Goal: Information Seeking & Learning: Learn about a topic

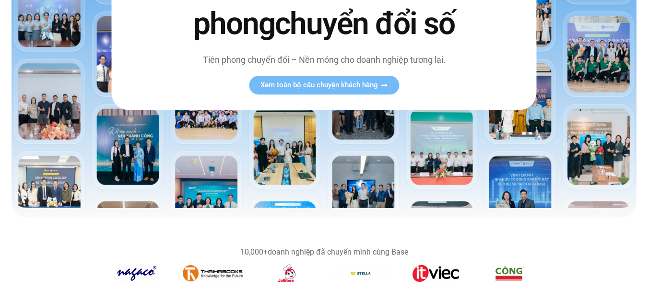
scroll to position [384, 0]
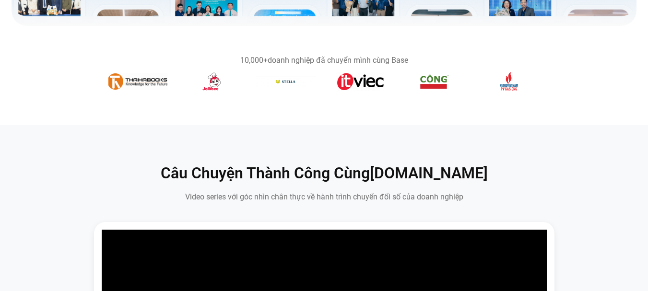
click at [1, 106] on section "10,000+ doanh nghiệp đã chuyển mình cùng Base" at bounding box center [324, 75] width 648 height 61
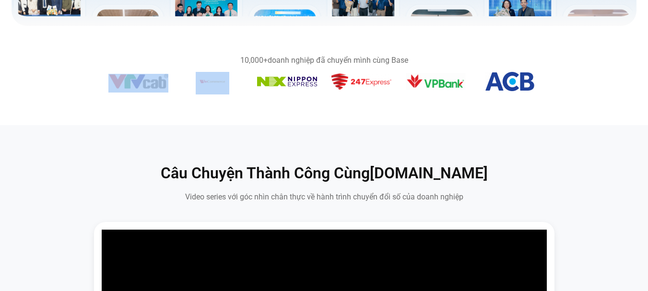
drag, startPoint x: 467, startPoint y: 85, endPoint x: 200, endPoint y: 91, distance: 267.8
click at [199, 91] on div "Băng chuyền hình ảnh" at bounding box center [324, 83] width 432 height 23
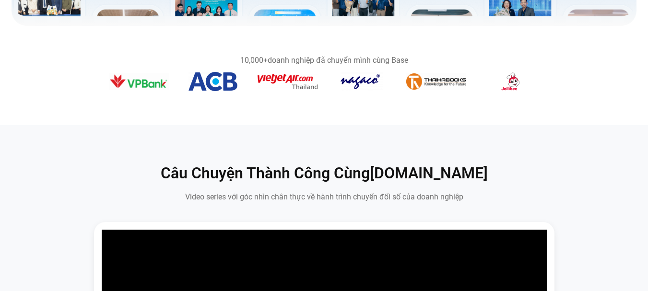
click at [189, 91] on img "13 / 14" at bounding box center [213, 81] width 49 height 19
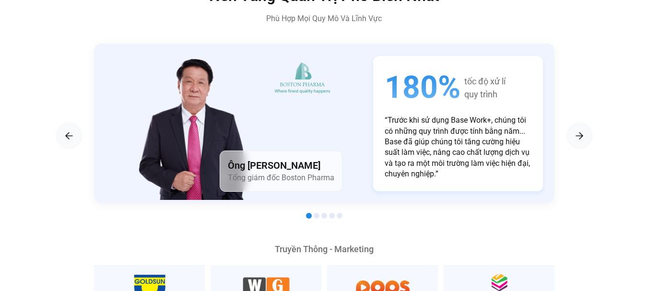
scroll to position [1564, 0]
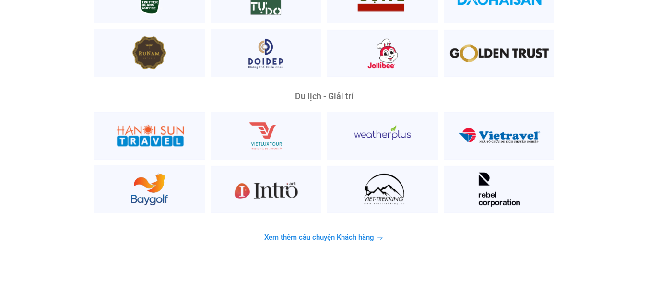
scroll to position [2493, 0]
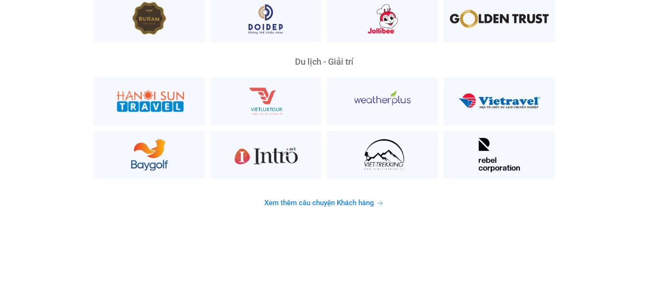
click at [332, 200] on span "Xem thêm câu chuyện Khách hàng" at bounding box center [319, 203] width 110 height 7
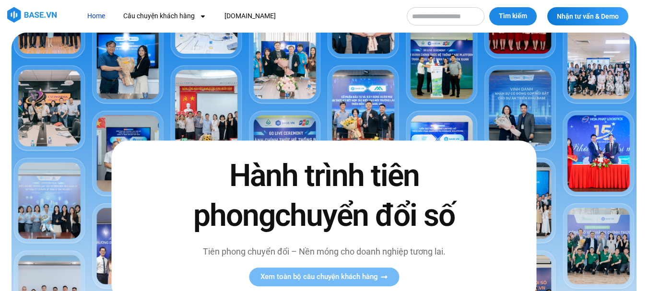
scroll to position [192, 0]
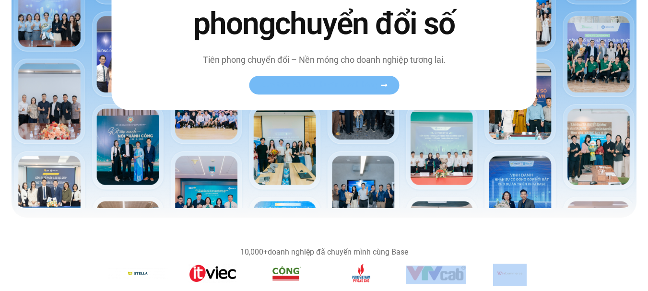
click at [325, 89] on span "Xem toàn bộ câu chuyện khách hàng" at bounding box center [319, 85] width 118 height 7
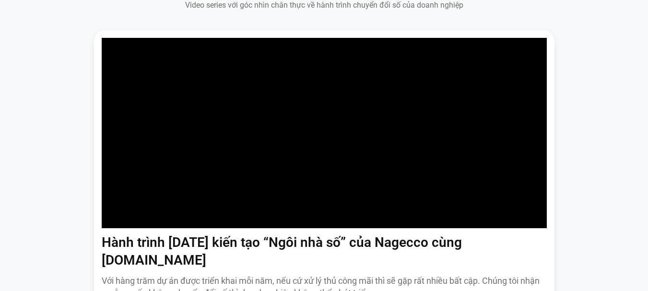
scroll to position [384, 0]
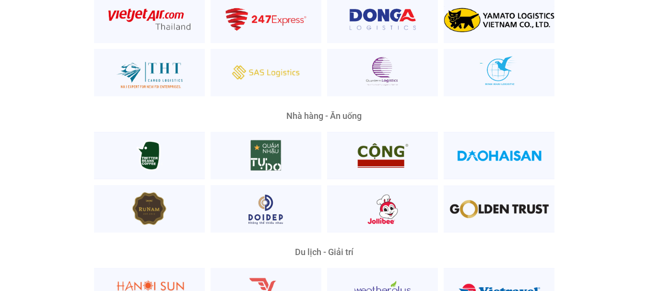
scroll to position [2495, 0]
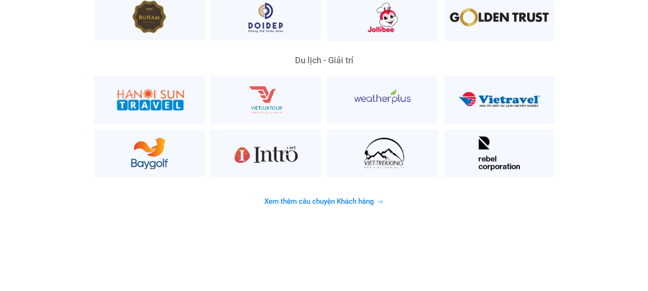
click at [326, 198] on span "Xem thêm câu chuyện Khách hàng" at bounding box center [319, 201] width 110 height 7
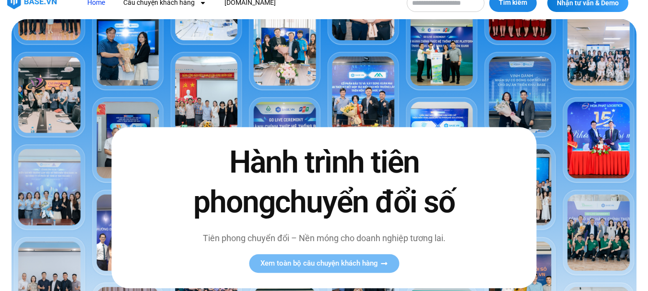
scroll to position [0, 0]
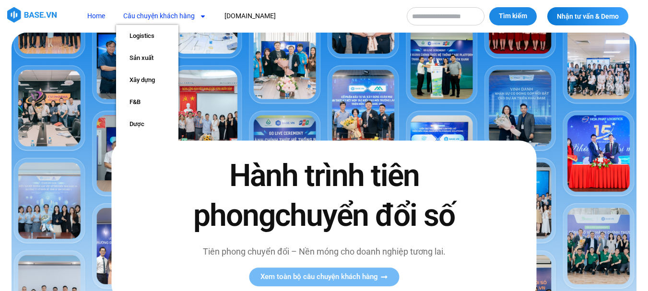
click at [339, 17] on nav "Home Câu chuyện khách hàng Logistics Sản xuất Xây dựng F&B Dược Y tế Giáo dục […" at bounding box center [238, 16] width 317 height 18
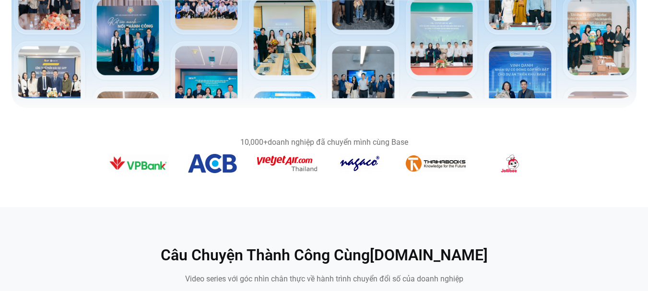
scroll to position [384, 0]
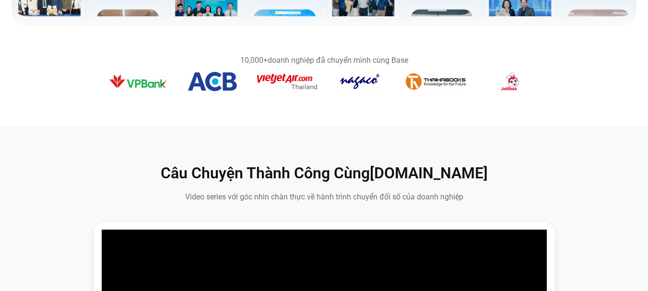
click at [12, 95] on section "10,000+ doanh nghiệp đã chuyển mình cùng Base" at bounding box center [324, 75] width 648 height 61
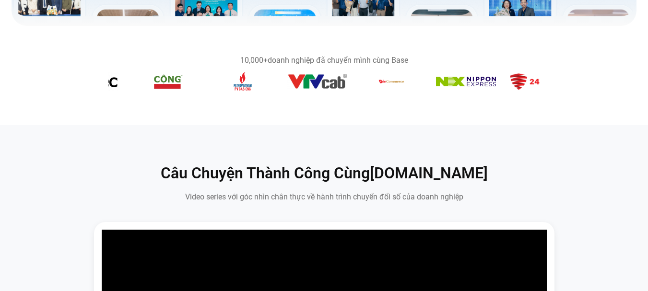
click at [14, 106] on section "10,000+ doanh nghiệp đã chuyển mình cùng Base" at bounding box center [324, 75] width 648 height 61
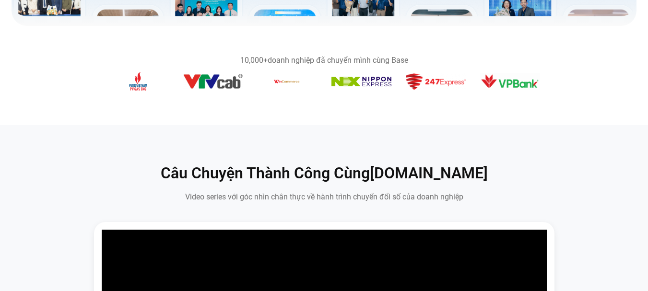
click at [78, 93] on section "10,000+ doanh nghiệp đã chuyển mình cùng Base" at bounding box center [324, 75] width 648 height 61
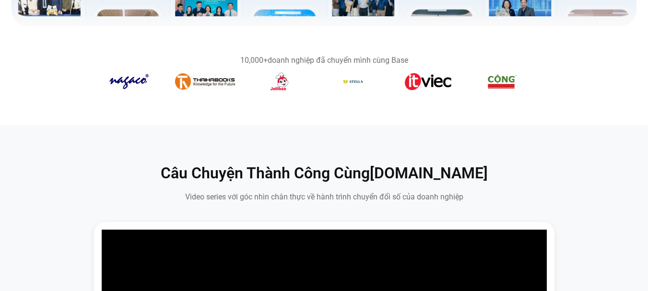
click at [0, 92] on section "10,000+ doanh nghiệp đã chuyển mình cùng Base" at bounding box center [324, 75] width 648 height 61
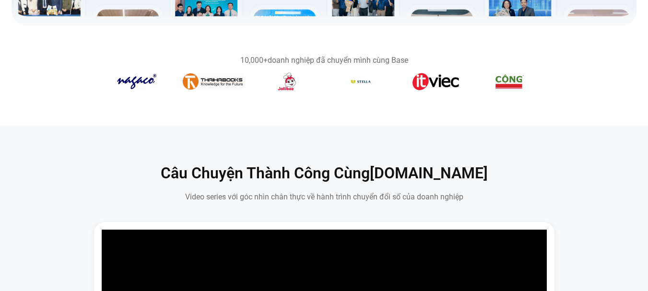
click at [43, 106] on section "10,000+ doanh nghiệp đã chuyển mình cùng Base" at bounding box center [324, 75] width 648 height 61
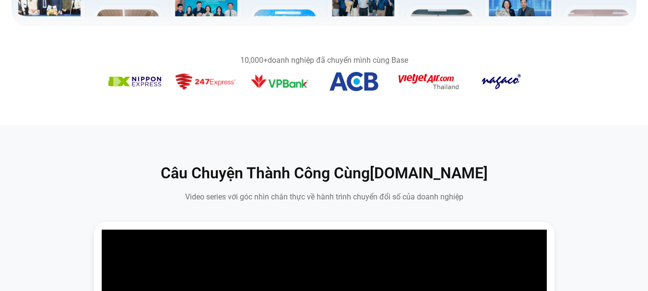
click at [31, 87] on section "10,000+ doanh nghiệp đã chuyển mình cùng Base" at bounding box center [324, 75] width 648 height 61
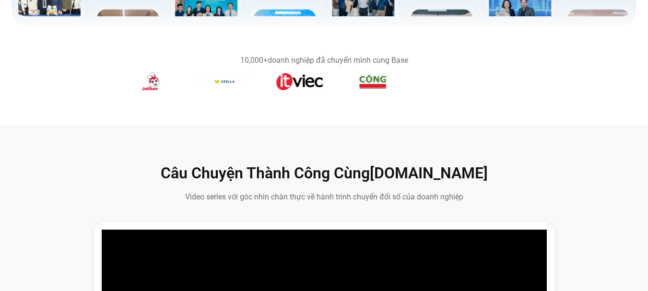
click at [19, 93] on section "10,000+ doanh nghiệp đã chuyển mình cùng Base" at bounding box center [324, 75] width 648 height 61
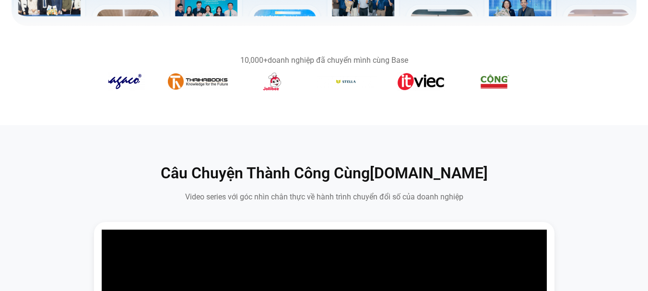
click at [0, 98] on section "10,000+ doanh nghiệp đã chuyển mình cùng Base" at bounding box center [324, 75] width 648 height 61
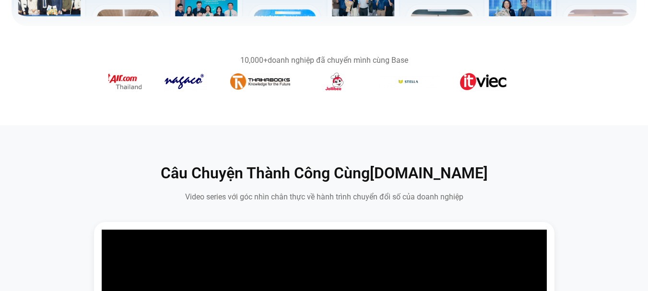
click at [31, 96] on section "10,000+ doanh nghiệp đã chuyển mình cùng Base" at bounding box center [324, 75] width 648 height 61
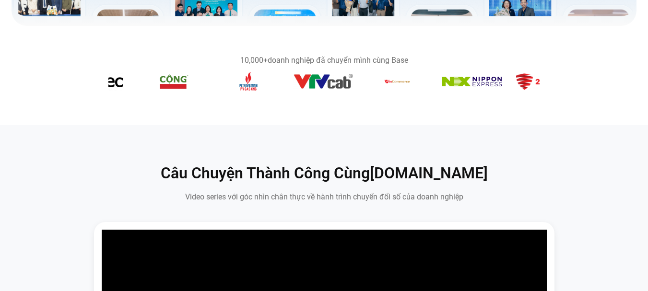
click at [83, 92] on section "10,000+ doanh nghiệp đã chuyển mình cùng Base" at bounding box center [324, 75] width 648 height 61
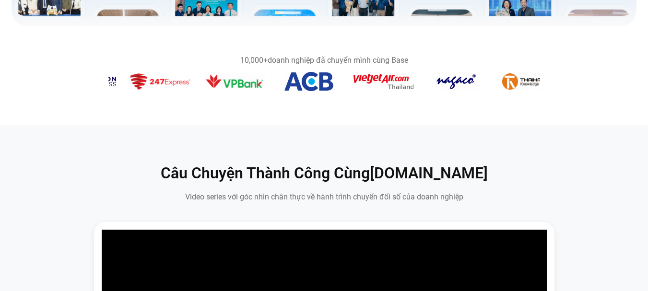
click at [66, 93] on section "10,000+ doanh nghiệp đã chuyển mình cùng Base" at bounding box center [324, 75] width 648 height 61
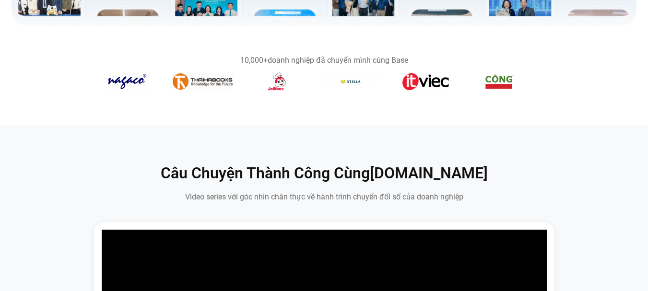
click at [21, 85] on section "10,000+ doanh nghiệp đã chuyển mình cùng Base" at bounding box center [324, 75] width 648 height 61
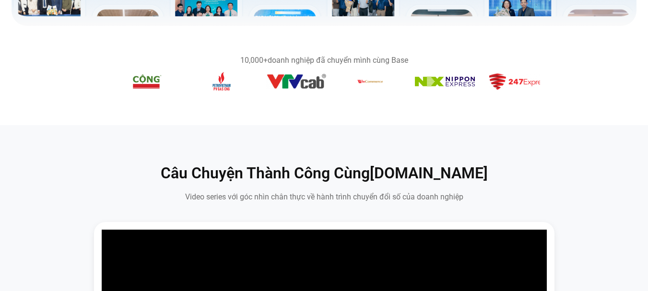
click at [0, 100] on section "10,000+ doanh nghiệp đã chuyển mình cùng Base" at bounding box center [324, 75] width 648 height 61
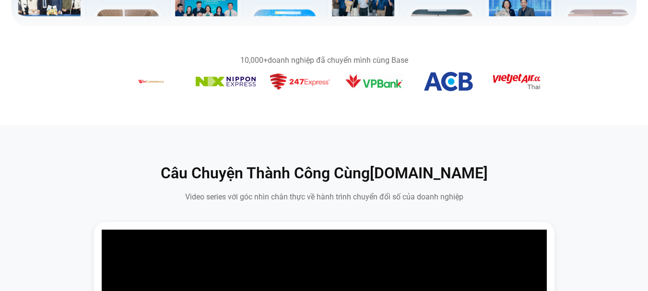
click at [0, 100] on section "10,000+ doanh nghiệp đã chuyển mình cùng Base" at bounding box center [324, 75] width 648 height 61
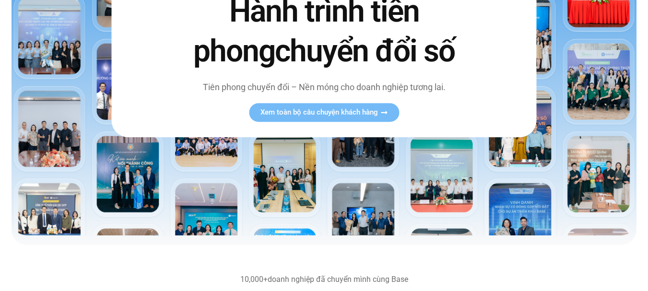
scroll to position [0, 0]
